Goal: Task Accomplishment & Management: Use online tool/utility

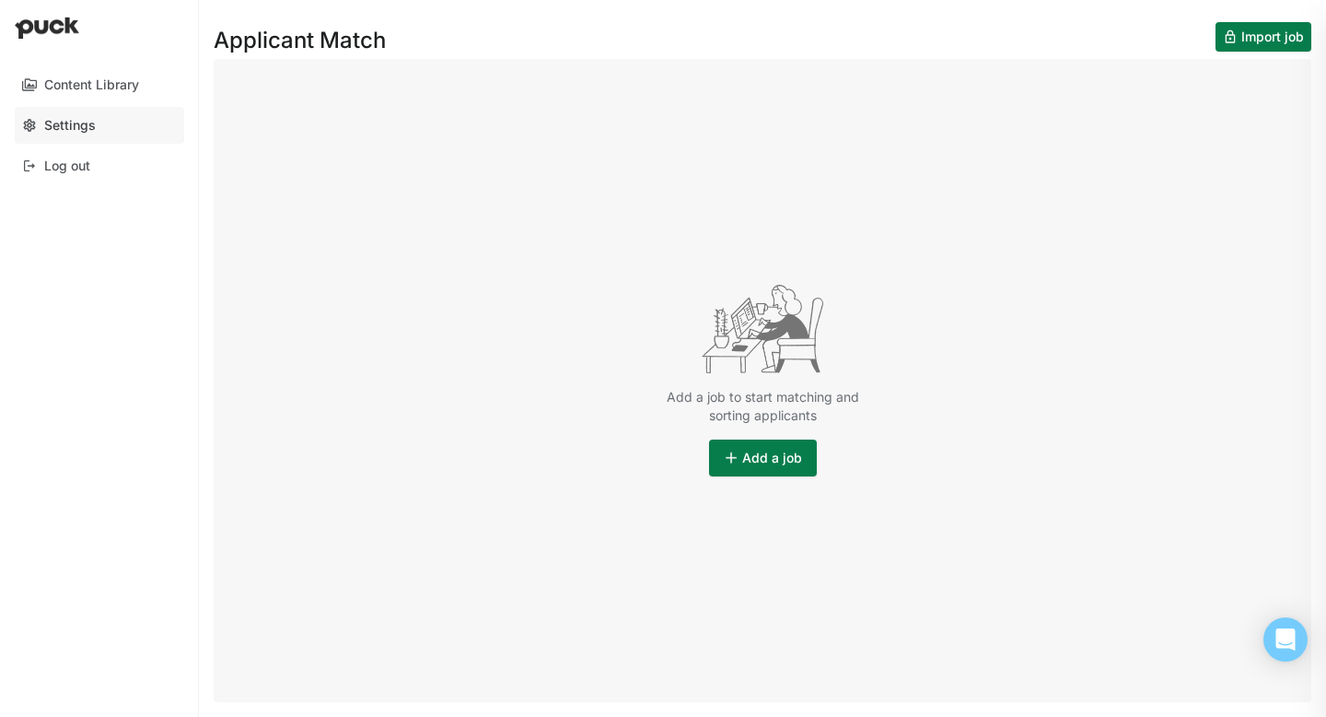
click at [78, 127] on div "Settings" at bounding box center [70, 126] width 52 height 16
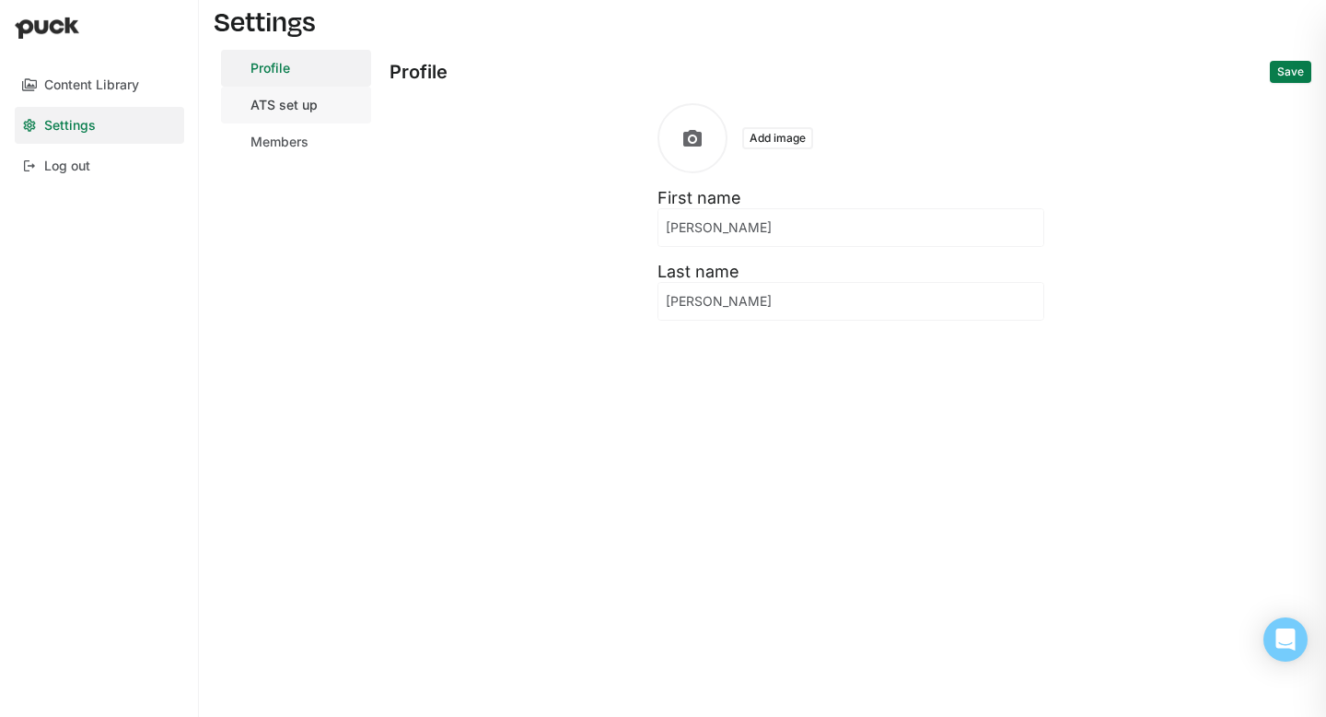
click at [300, 111] on div "ATS set up" at bounding box center [284, 106] width 67 height 16
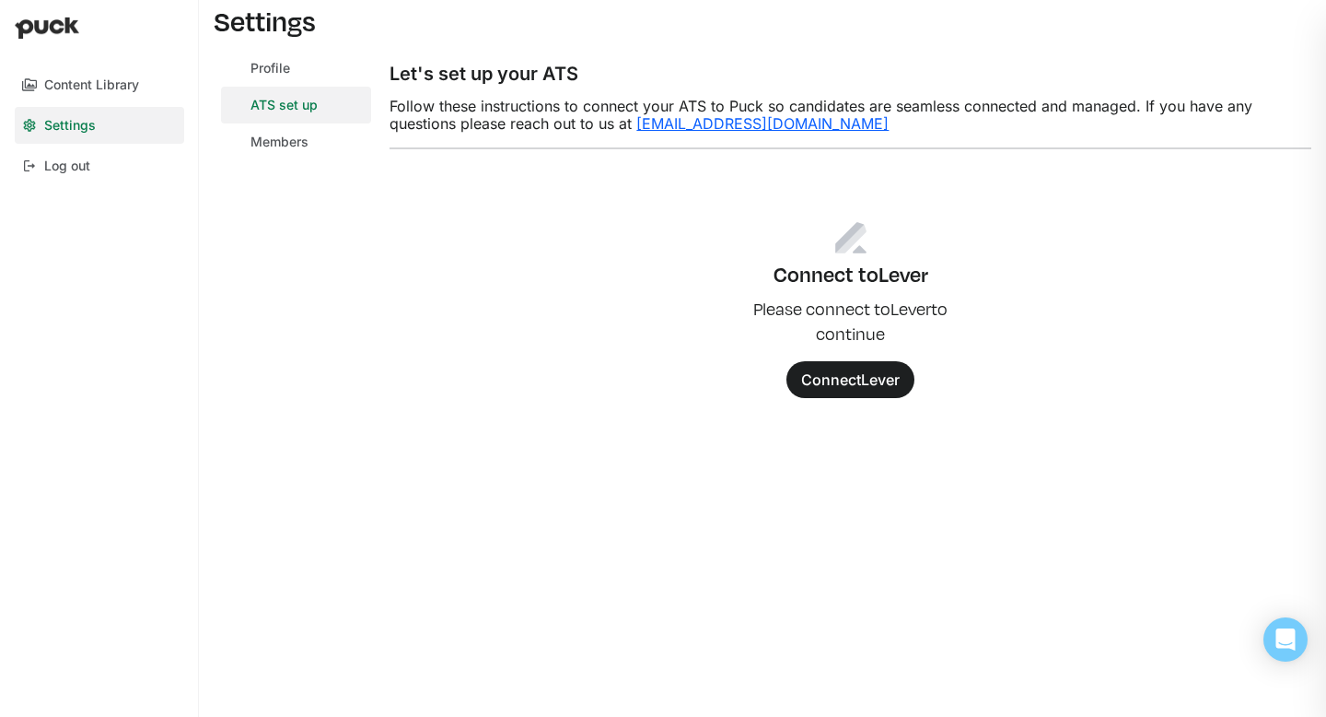
click at [855, 377] on button "Connect Lever" at bounding box center [851, 379] width 128 height 37
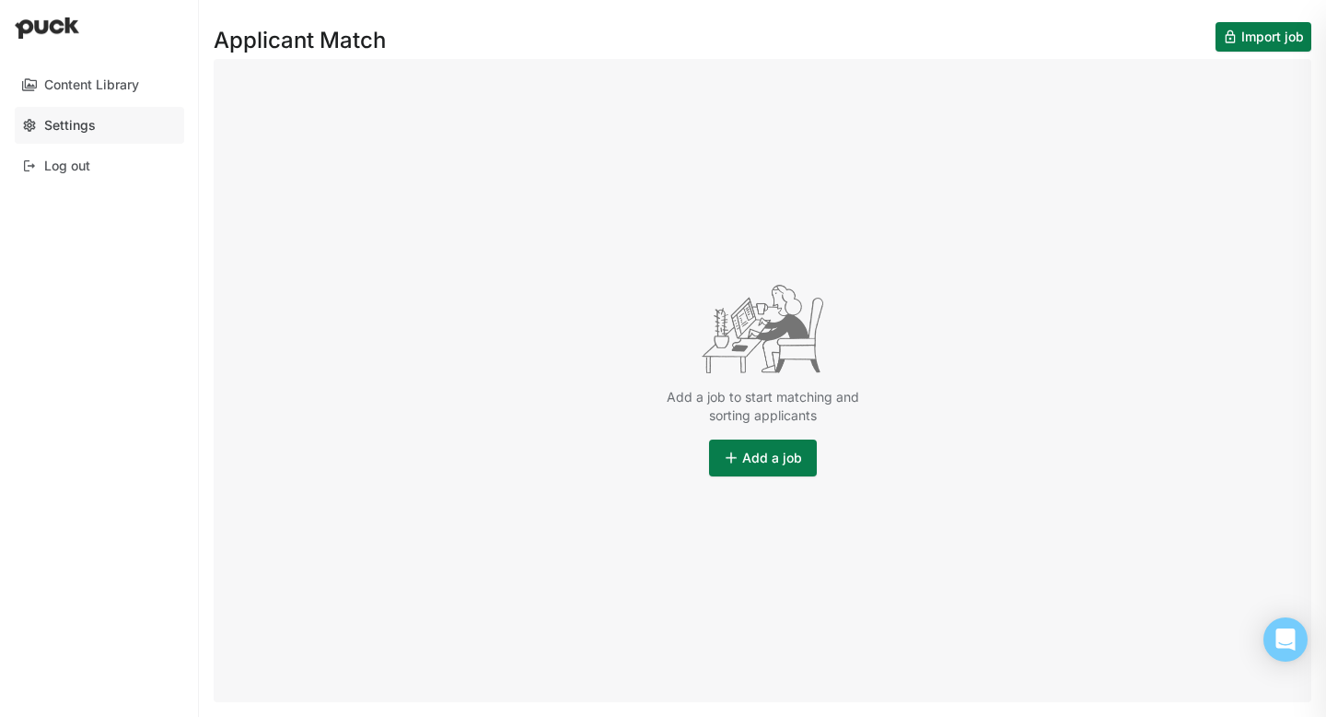
click at [75, 115] on link "Settings" at bounding box center [99, 125] width 169 height 37
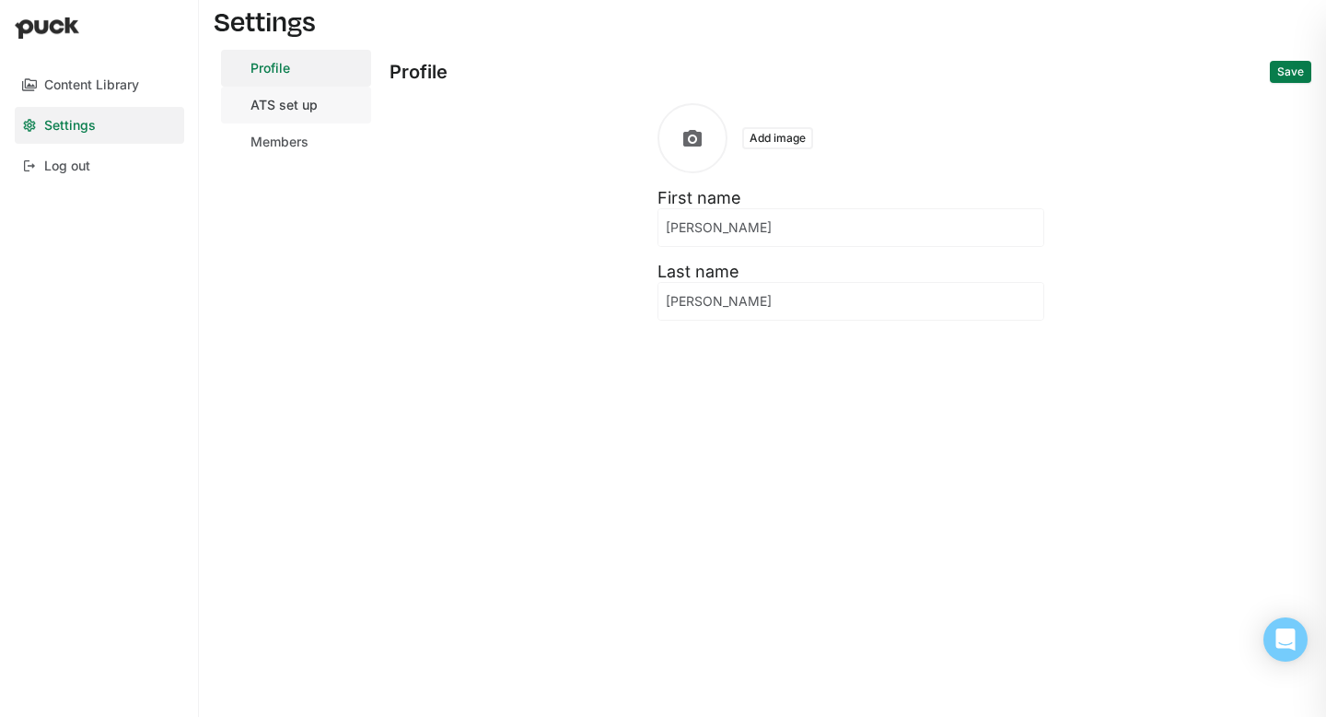
click at [297, 105] on div "ATS set up" at bounding box center [284, 106] width 67 height 16
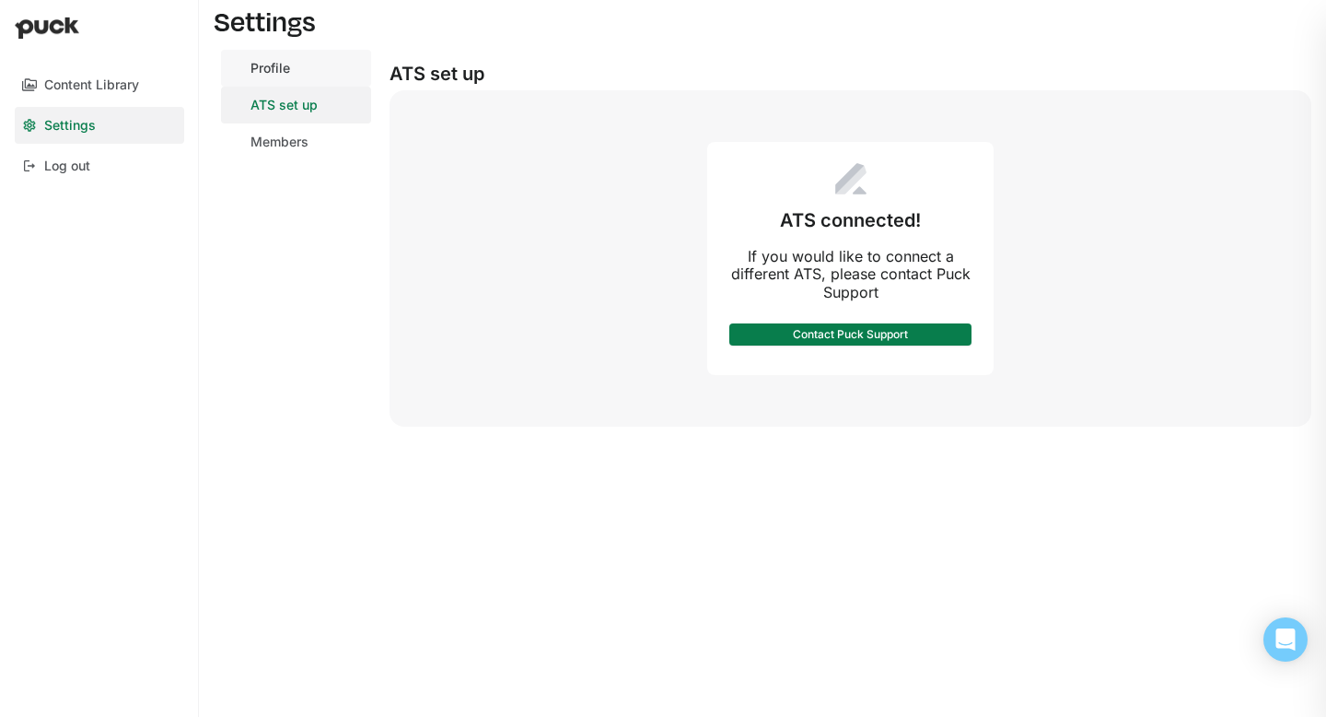
click at [259, 53] on link "Profile" at bounding box center [296, 68] width 150 height 37
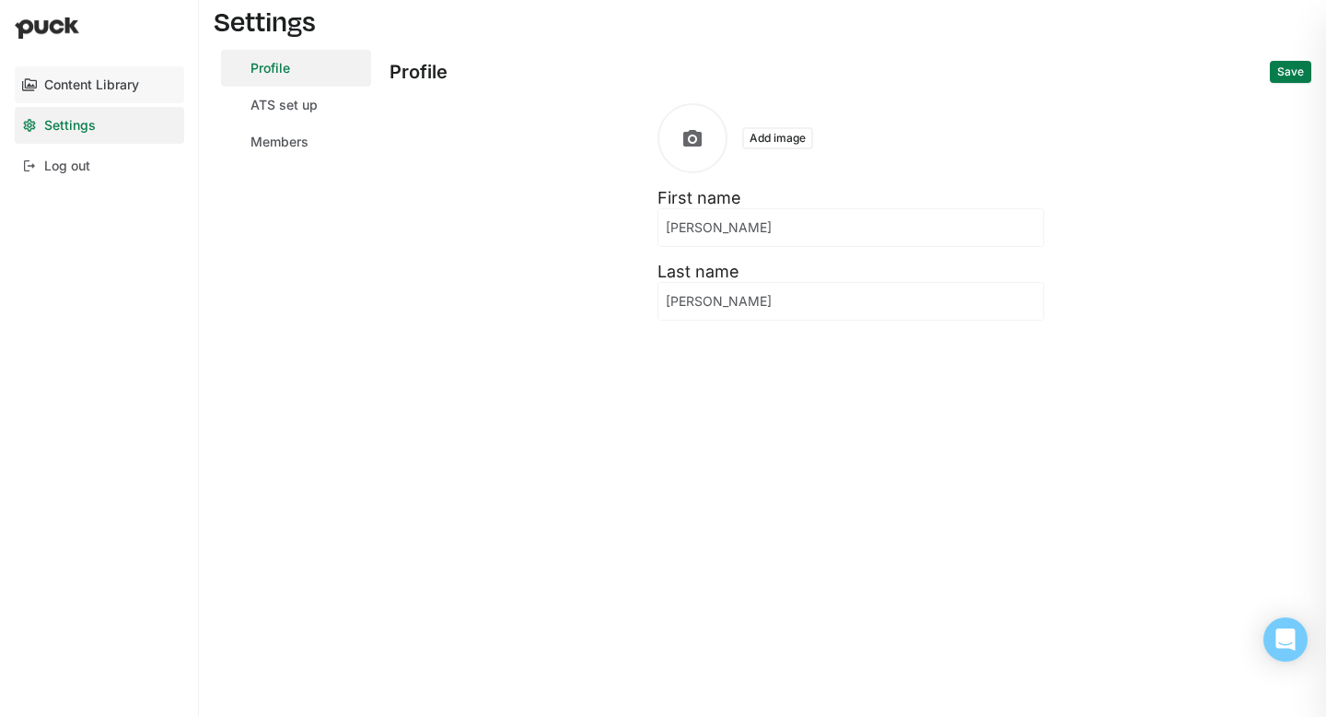
click at [89, 83] on div "Content Library" at bounding box center [91, 85] width 95 height 16
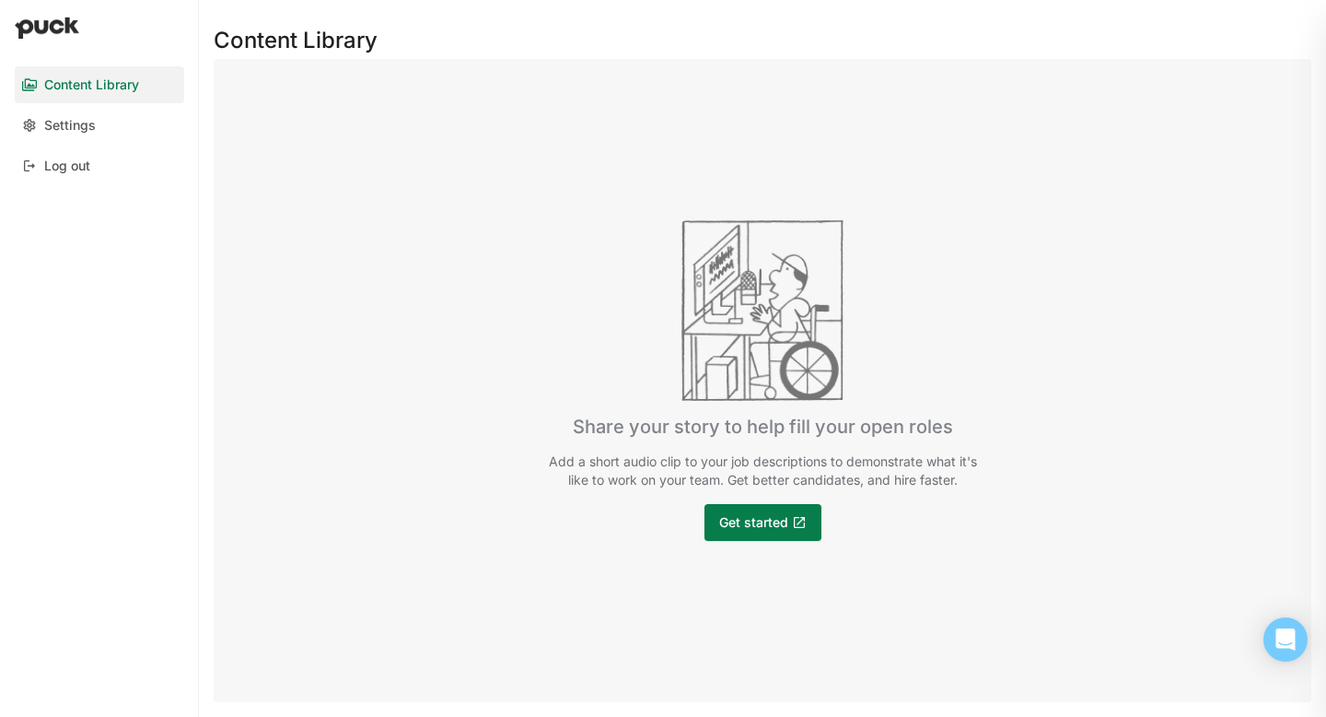
click at [91, 85] on div "Content Library" at bounding box center [91, 85] width 95 height 16
click at [63, 111] on link "Settings" at bounding box center [99, 125] width 169 height 37
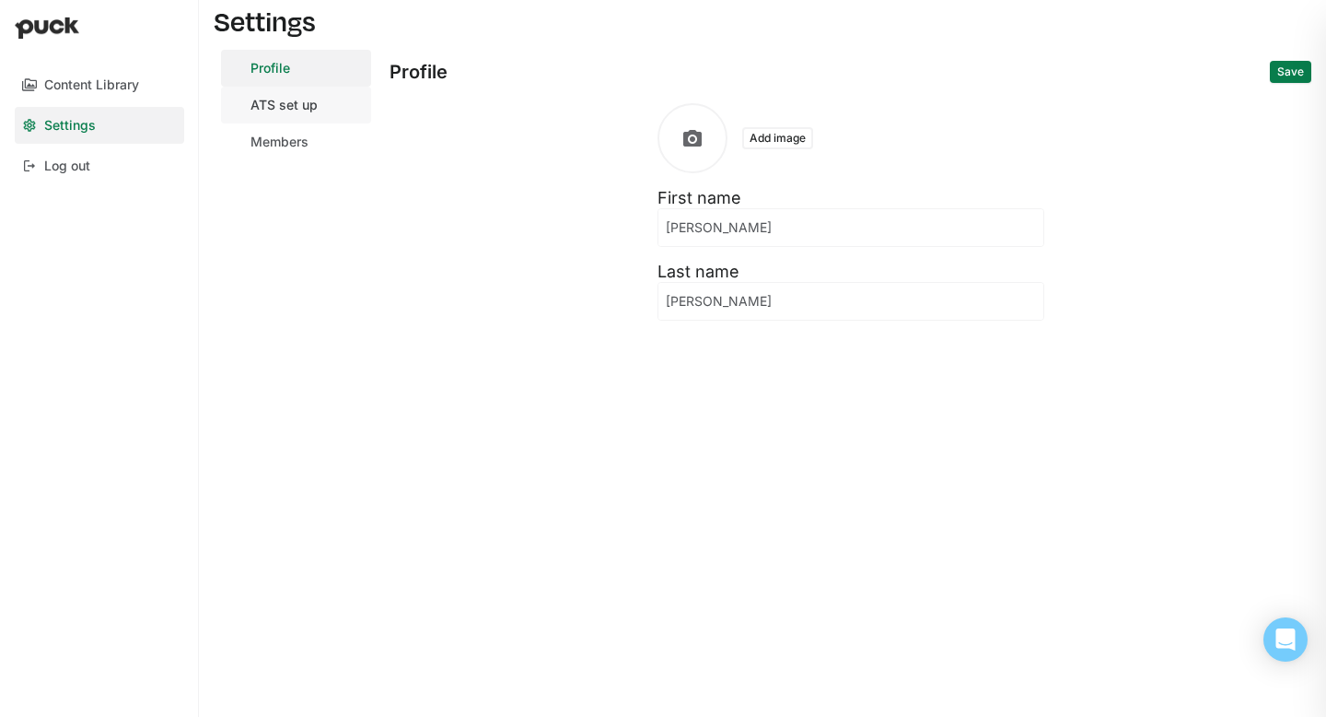
click at [275, 116] on link "ATS set up" at bounding box center [296, 105] width 150 height 37
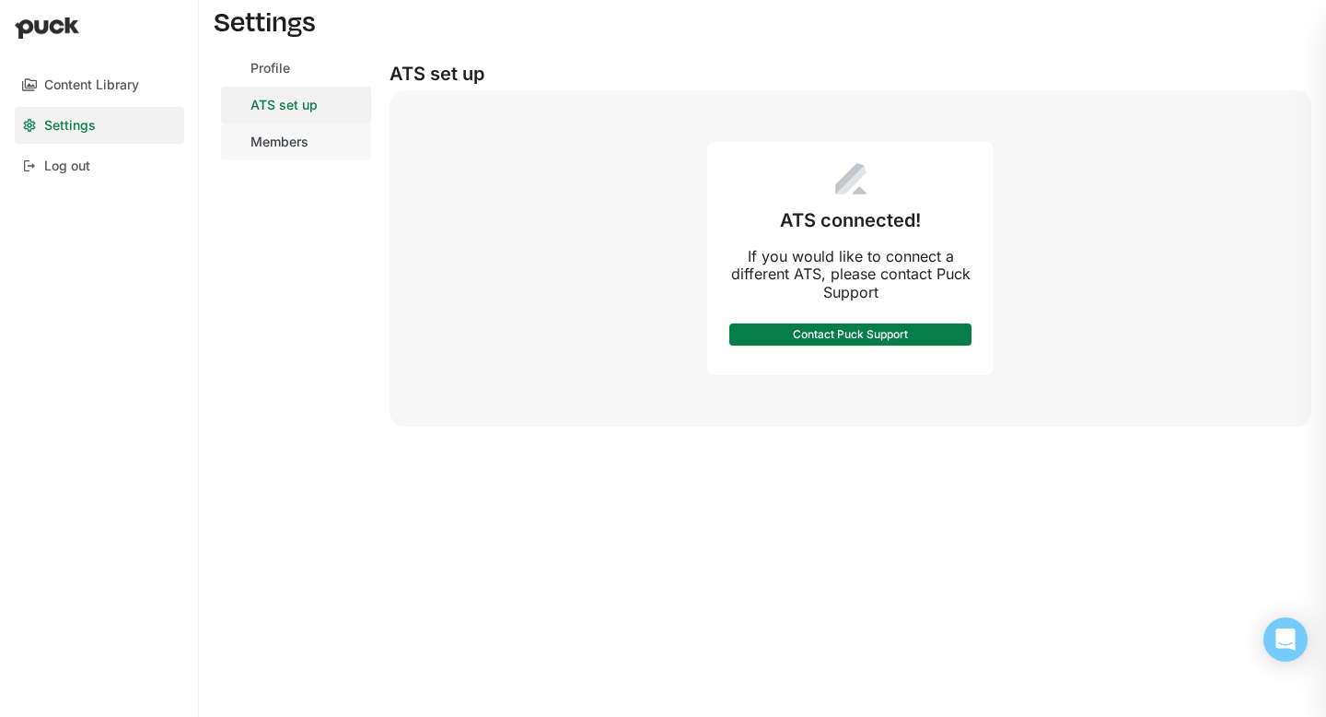
click at [274, 149] on link "Members" at bounding box center [296, 141] width 150 height 37
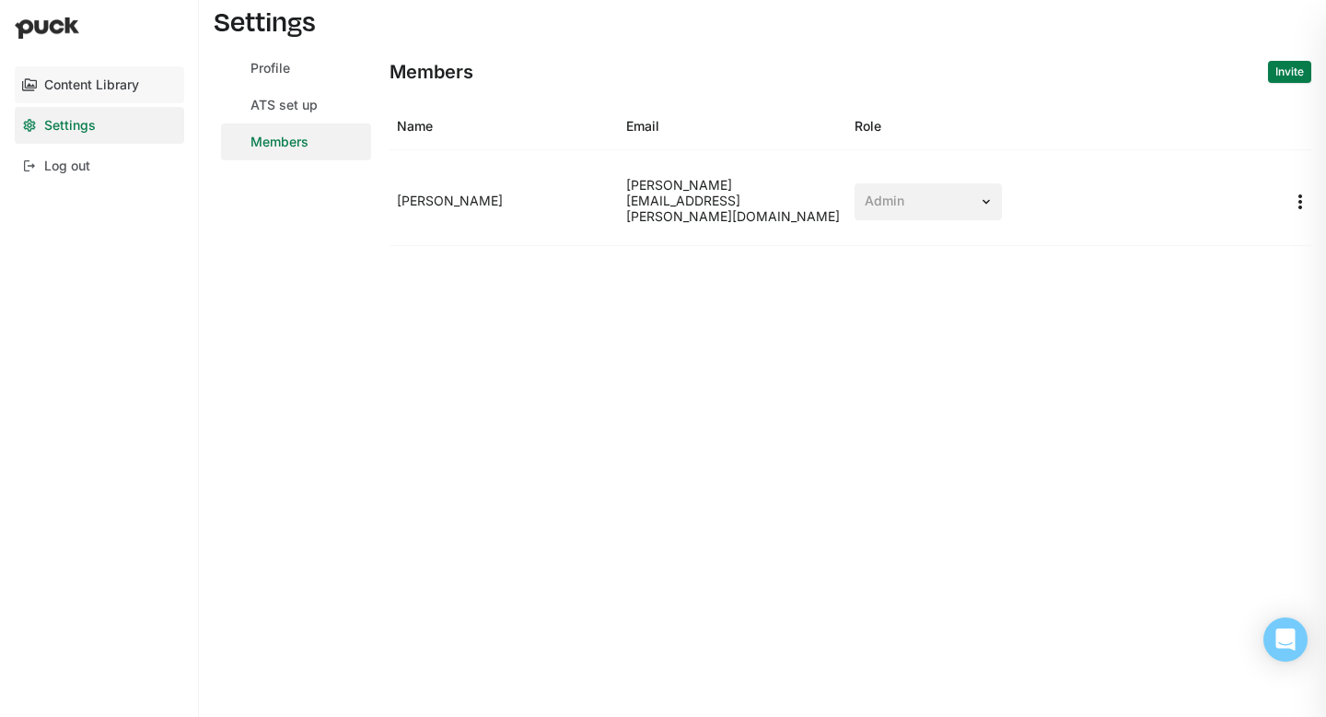
click at [105, 77] on div "Content Library" at bounding box center [91, 85] width 95 height 16
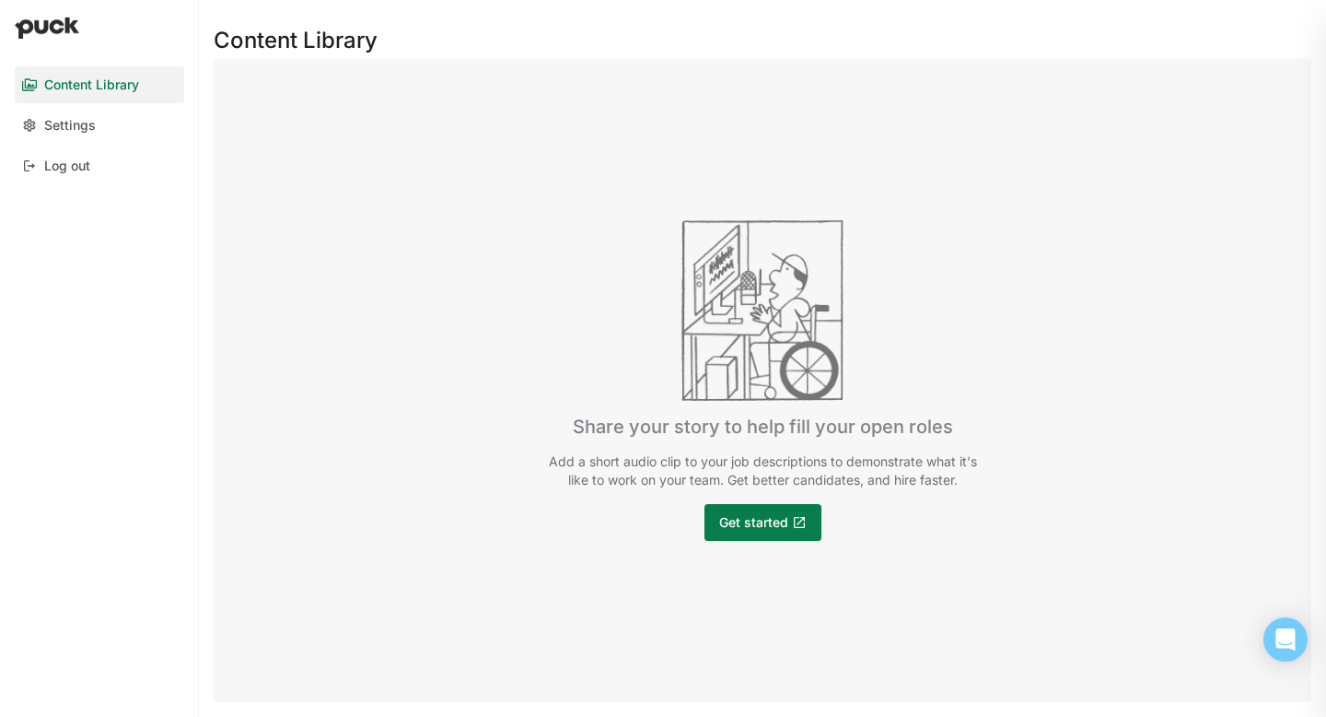
click at [20, 33] on img at bounding box center [47, 28] width 64 height 22
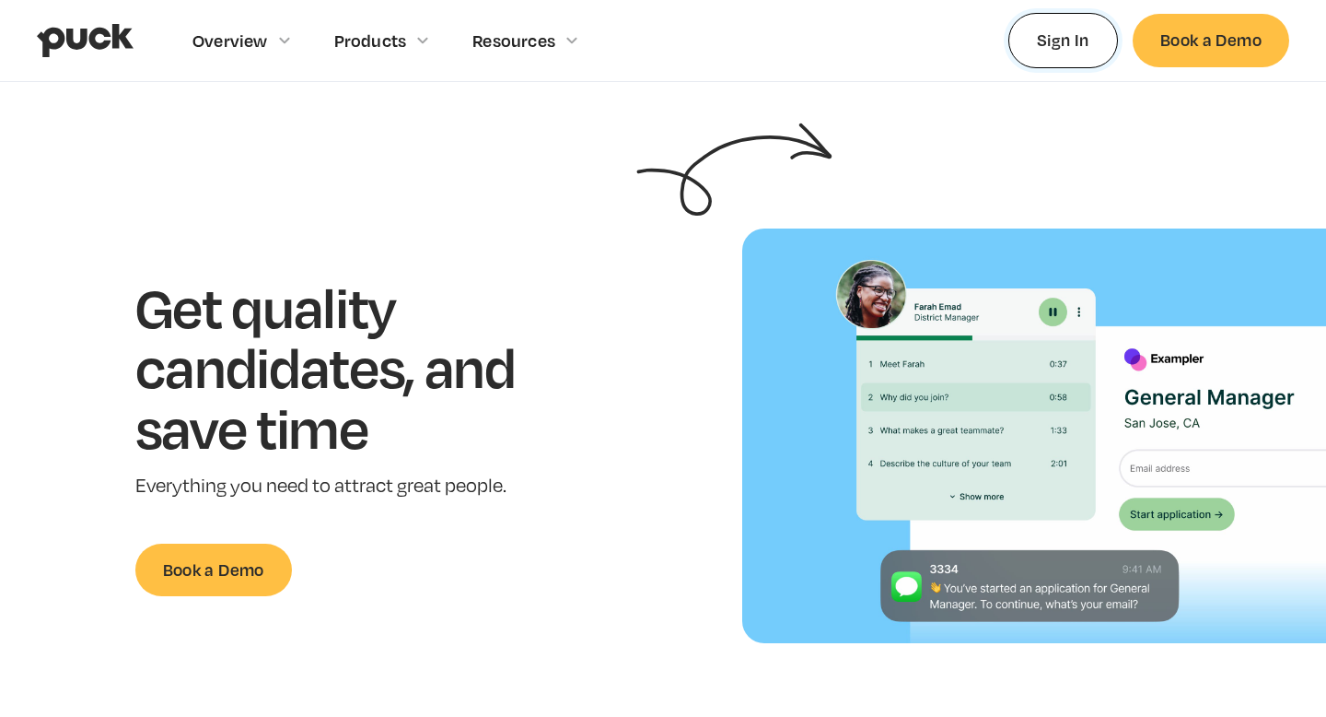
click at [1076, 47] on link "Sign In" at bounding box center [1064, 40] width 110 height 54
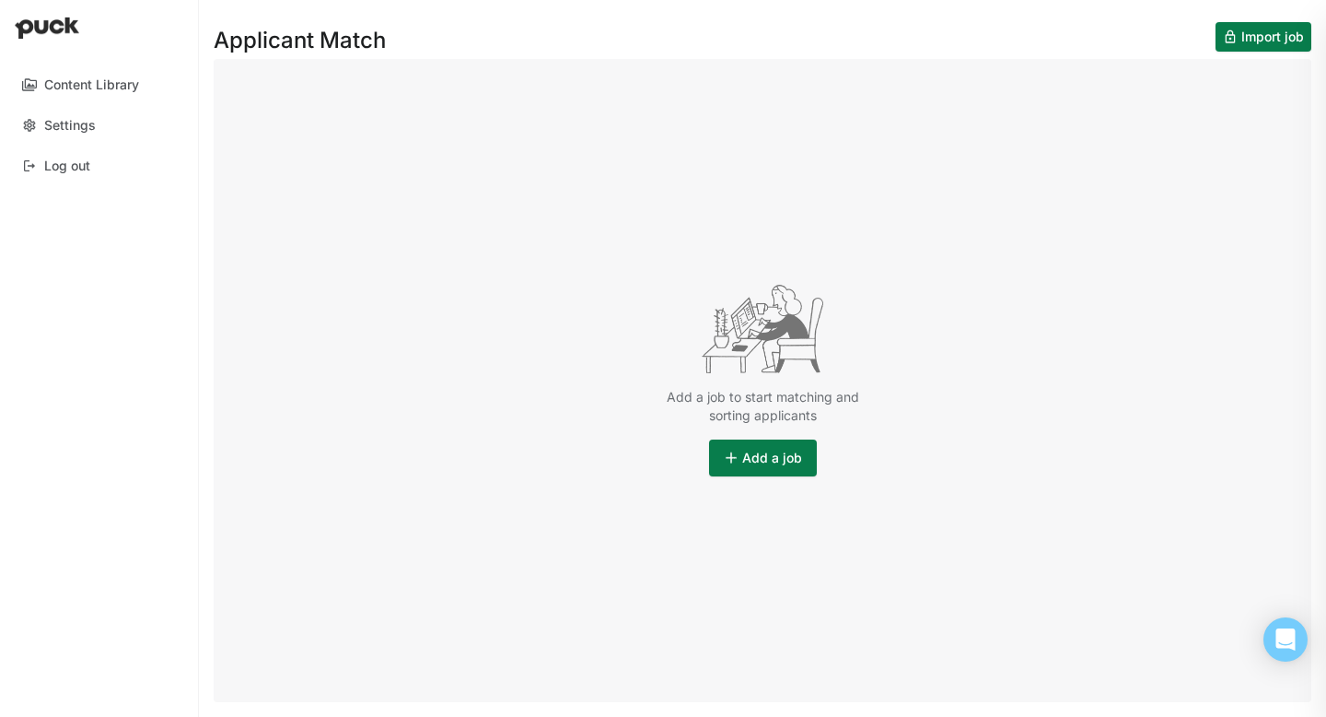
click at [789, 466] on button "Add a job" at bounding box center [763, 457] width 108 height 37
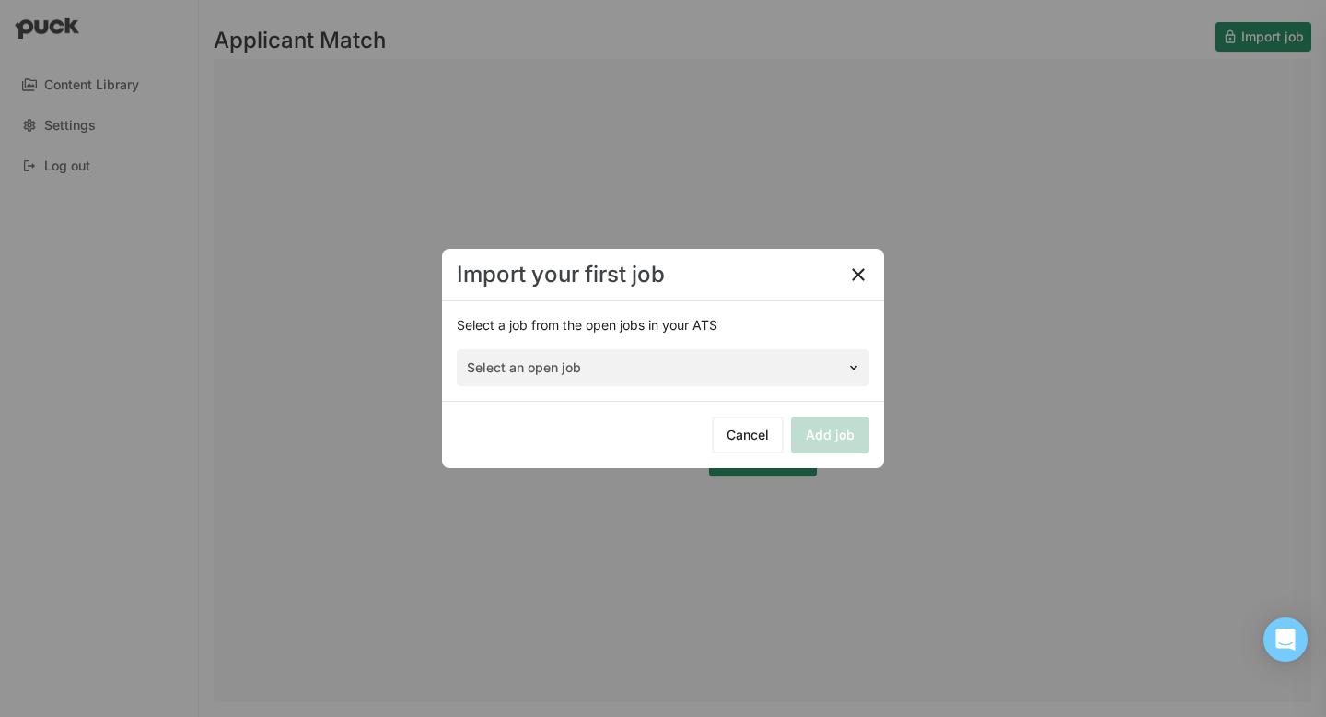
click at [684, 359] on div "Select an open job" at bounding box center [663, 367] width 413 height 37
click at [674, 363] on div "Select an open job" at bounding box center [663, 367] width 413 height 37
click at [843, 367] on div "Select an open job" at bounding box center [663, 367] width 413 height 37
click at [727, 374] on div "Select an open job" at bounding box center [663, 367] width 413 height 37
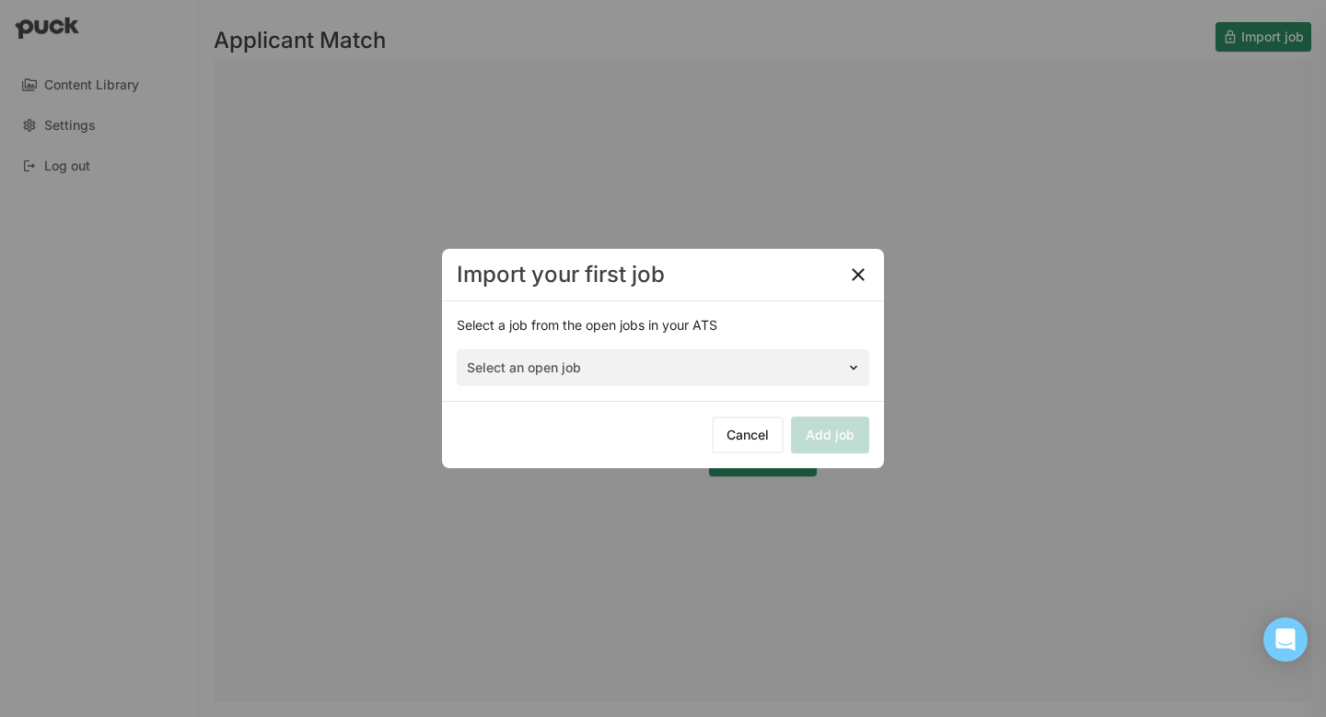
click at [744, 367] on div "Select an open job" at bounding box center [663, 367] width 413 height 37
click at [648, 360] on div "Select an open job" at bounding box center [663, 367] width 413 height 37
click at [678, 380] on div "Select an open job" at bounding box center [663, 367] width 413 height 37
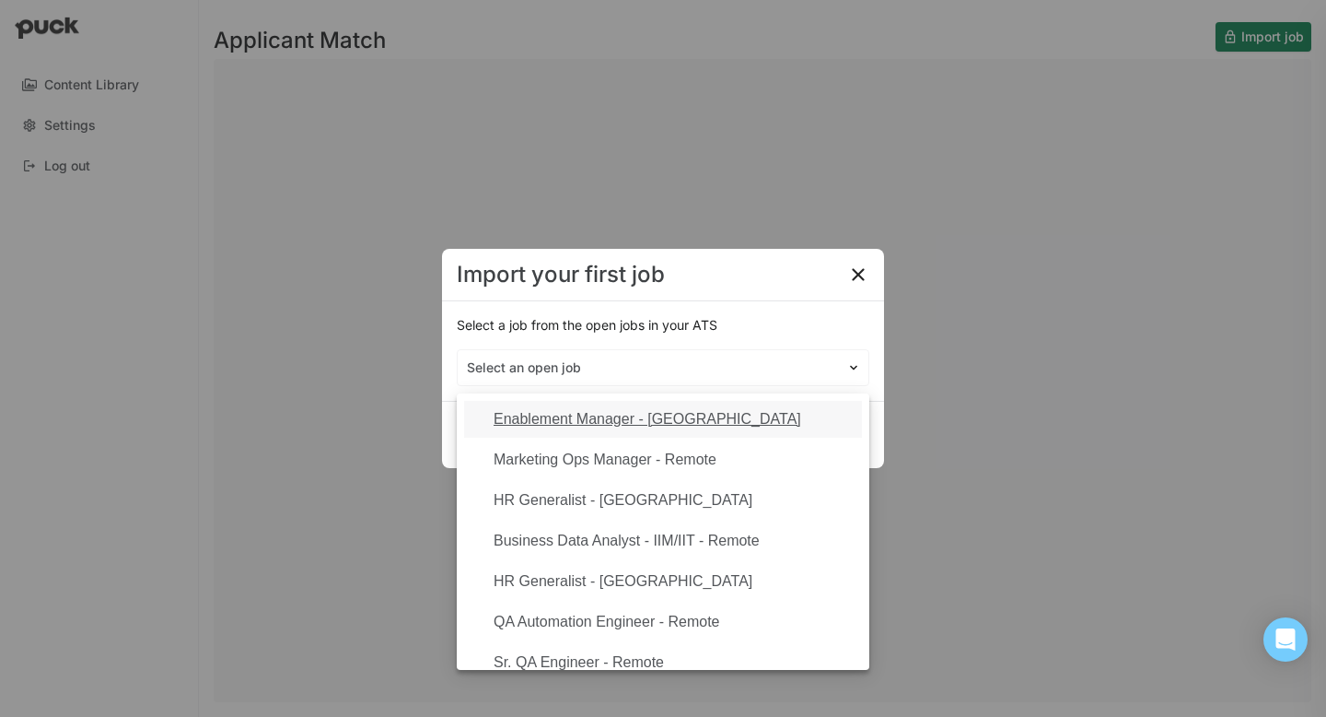
click at [701, 270] on div "Import your first job" at bounding box center [663, 275] width 442 height 52
